Goal: Information Seeking & Learning: Check status

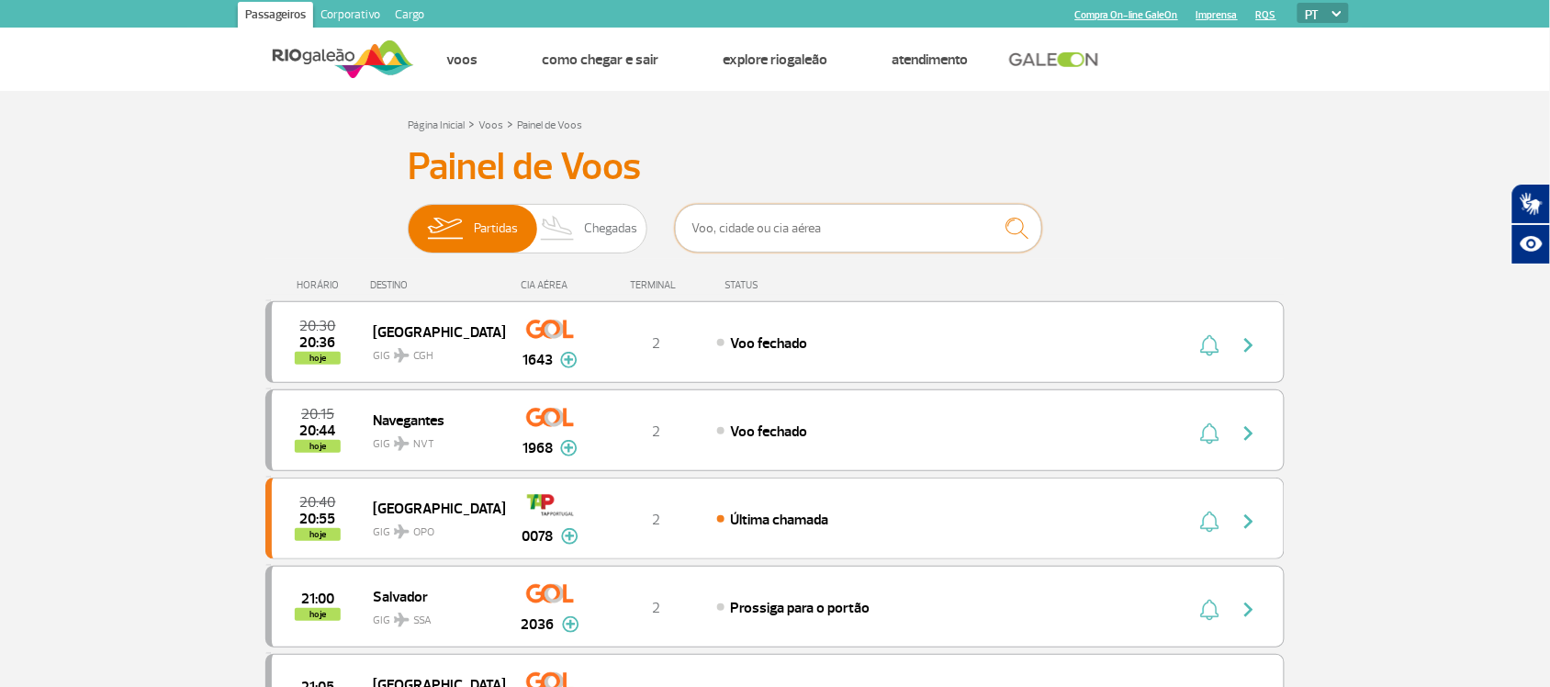
click at [842, 237] on input "text" at bounding box center [858, 228] width 367 height 49
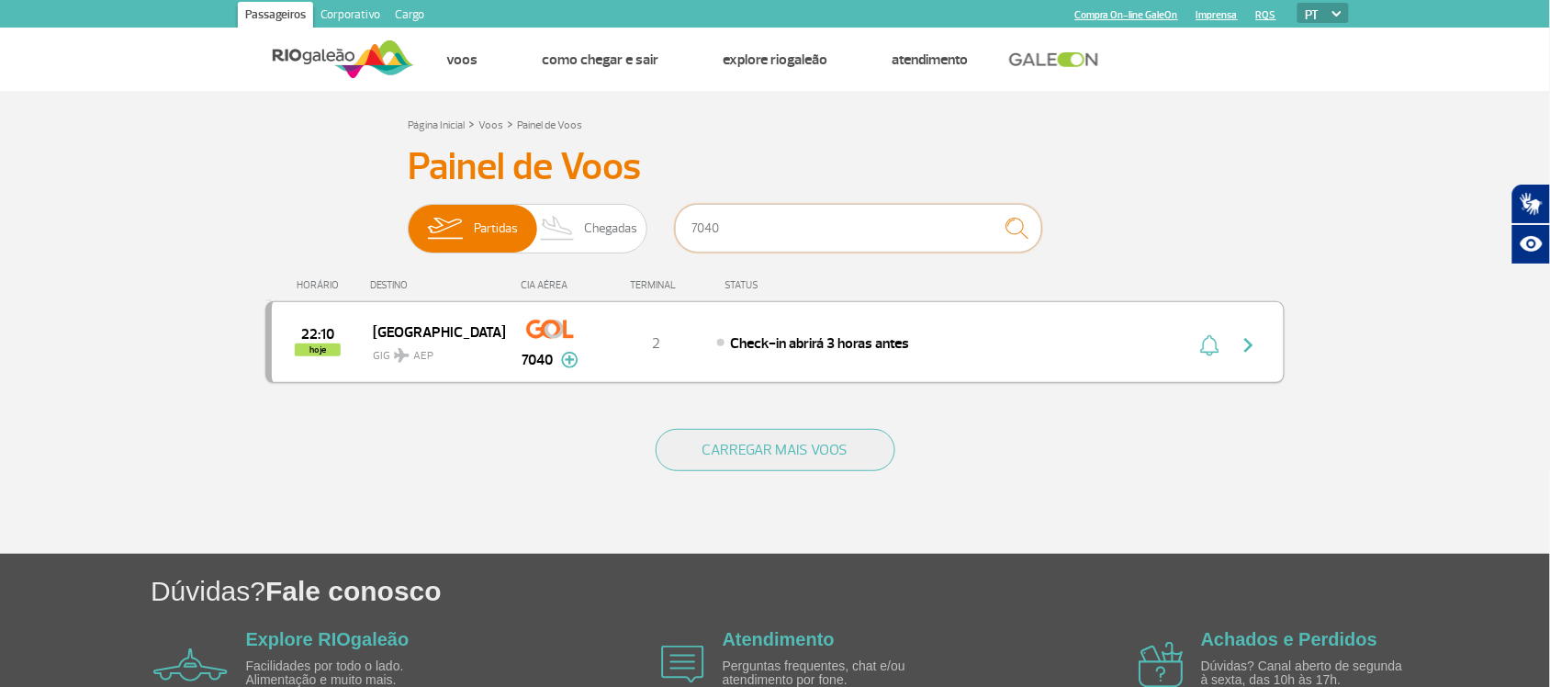
type input "7040"
click at [1010, 333] on div "Check-in abrirá 3 horas antes" at bounding box center [919, 342] width 405 height 20
click at [1008, 336] on div "Check-in abrirá 3 horas antes" at bounding box center [919, 342] width 405 height 20
click at [1251, 351] on img "button" at bounding box center [1249, 345] width 22 height 22
click at [896, 352] on span "Check-in abrirá 3 horas antes" at bounding box center [820, 343] width 179 height 18
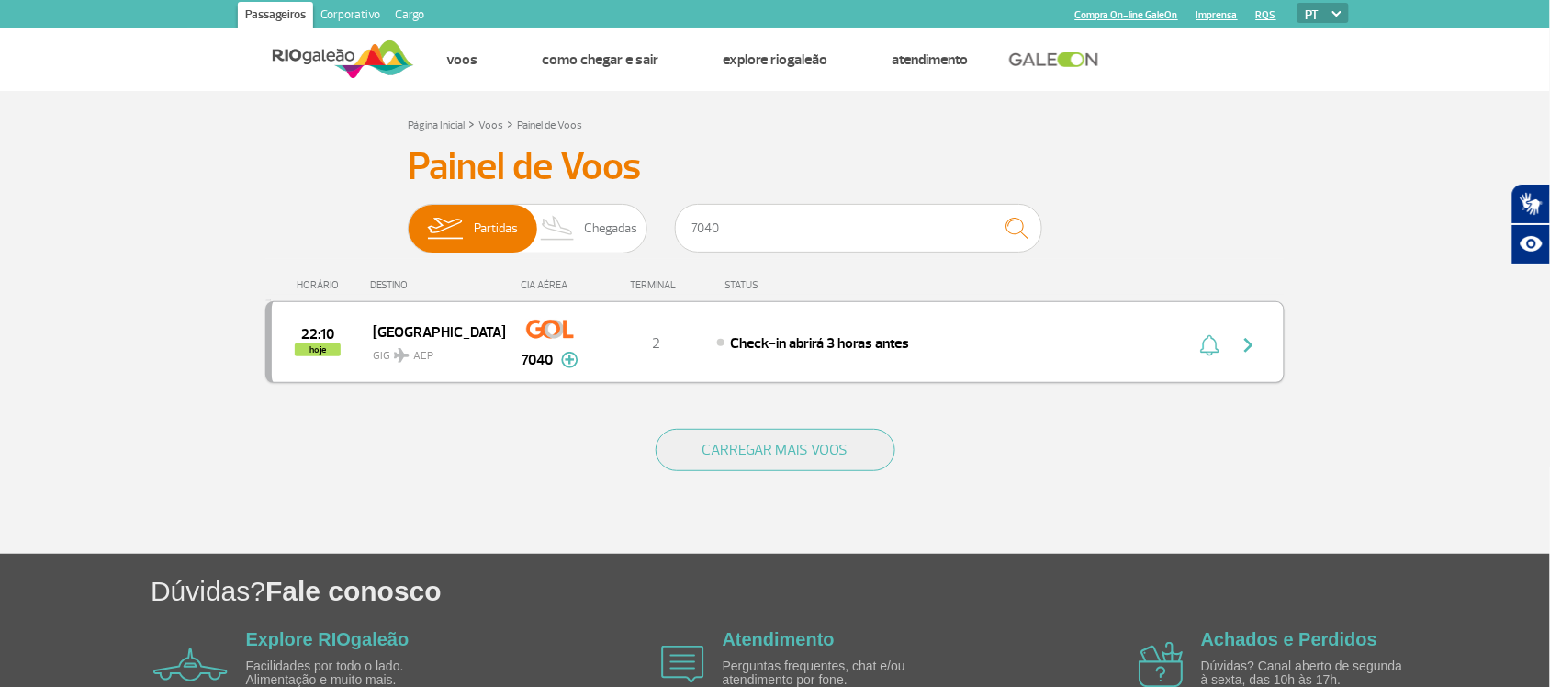
click at [878, 315] on div "22:10 hoje [GEOGRAPHIC_DATA] GIG AEP 7040 2 Check-in abrirá 3 horas antes Parce…" at bounding box center [774, 342] width 1019 height 82
click at [878, 321] on div "22:10 hoje [GEOGRAPHIC_DATA] GIG AEP 7040 2 Check-in abrirá 3 horas antes Parce…" at bounding box center [774, 342] width 1019 height 82
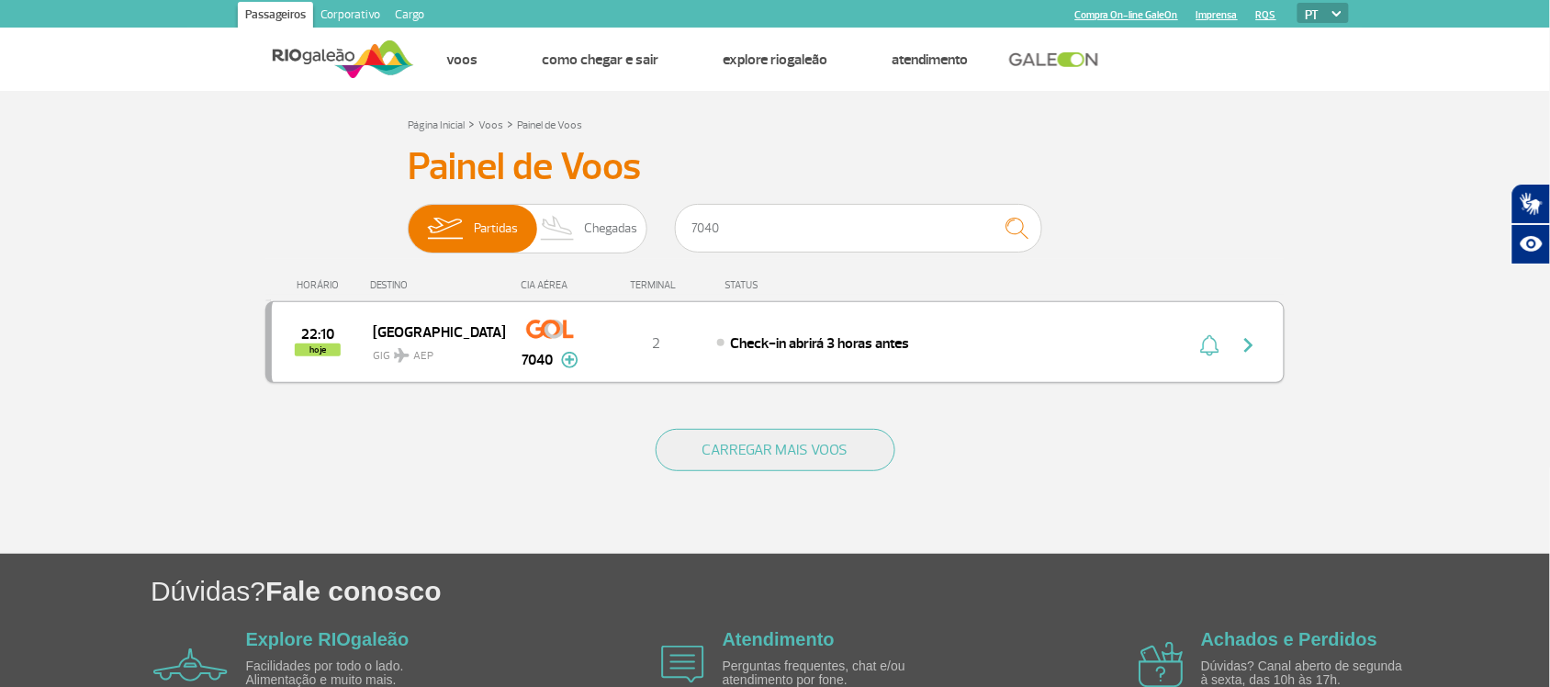
click at [964, 354] on div "22:10 hoje [GEOGRAPHIC_DATA] GIG AEP 7040 2 Check-in abrirá 3 horas antes Parce…" at bounding box center [774, 342] width 1019 height 82
click at [1254, 335] on img "button" at bounding box center [1249, 345] width 22 height 22
click at [836, 241] on input "7040" at bounding box center [858, 228] width 367 height 49
click at [1251, 346] on img "button" at bounding box center [1249, 345] width 22 height 22
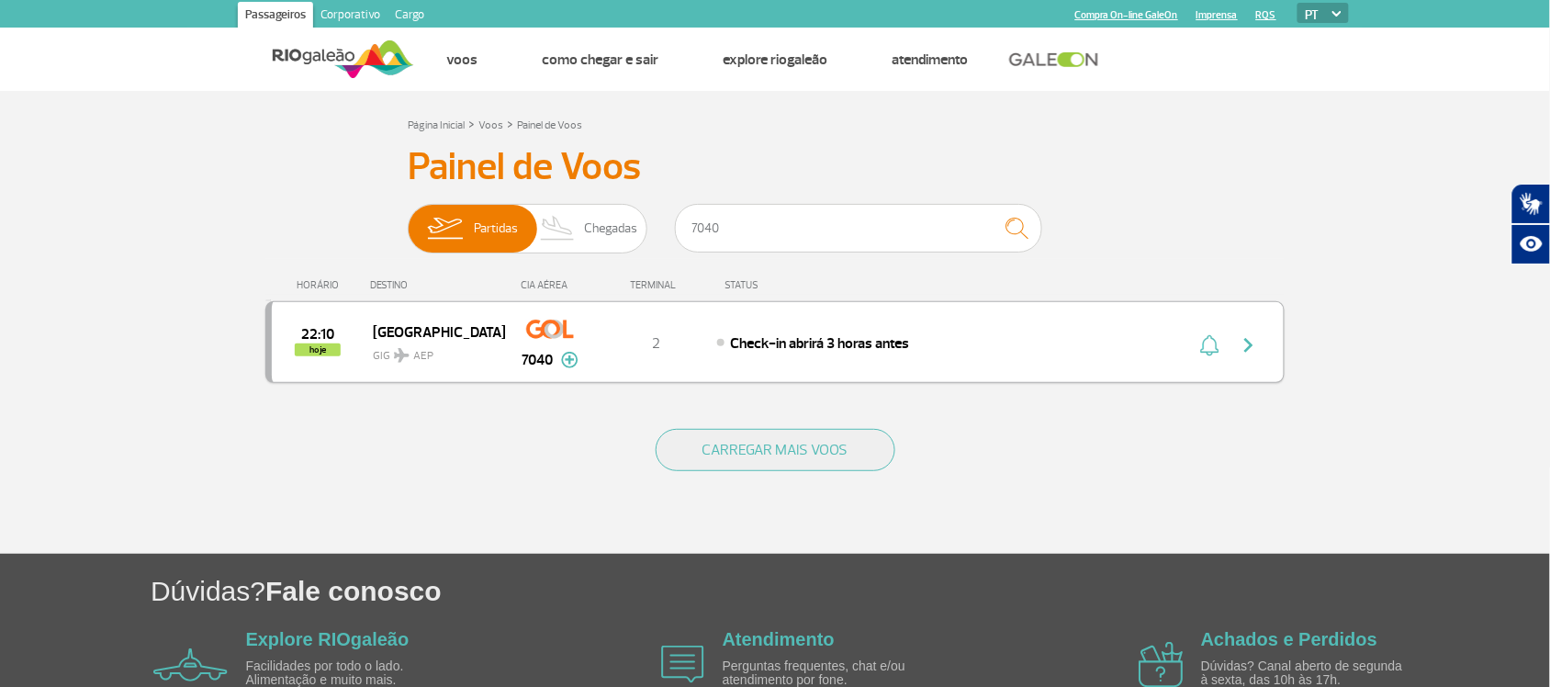
click at [1251, 346] on img "button" at bounding box center [1249, 345] width 22 height 22
click at [1253, 346] on img "button" at bounding box center [1249, 345] width 22 height 22
click at [915, 350] on div "Check-in abrirá 3 horas antes" at bounding box center [919, 342] width 405 height 20
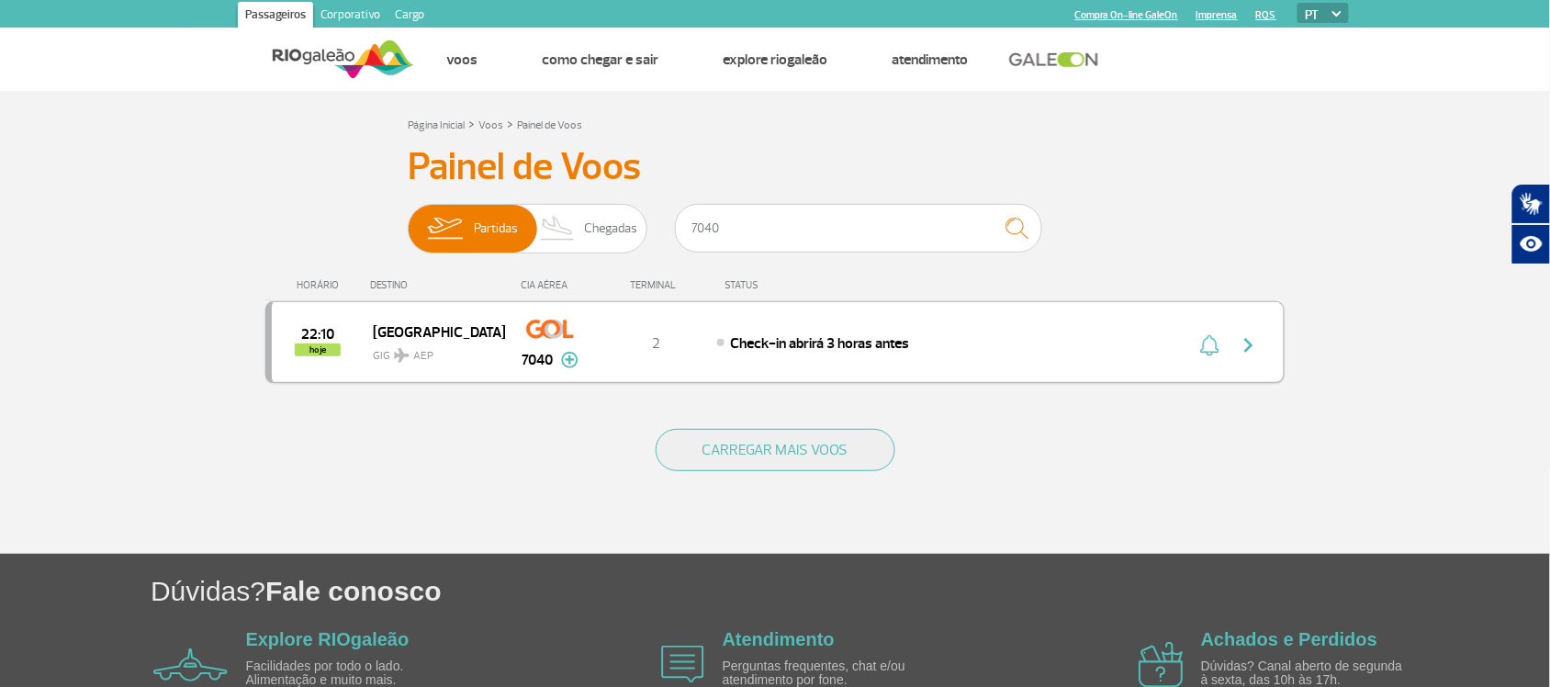
click at [927, 345] on div "Check-in abrirá 3 horas antes" at bounding box center [919, 342] width 405 height 20
click at [575, 470] on div "CARREGAR MAIS VOOS" at bounding box center [774, 480] width 1019 height 148
